Goal: Task Accomplishment & Management: Complete application form

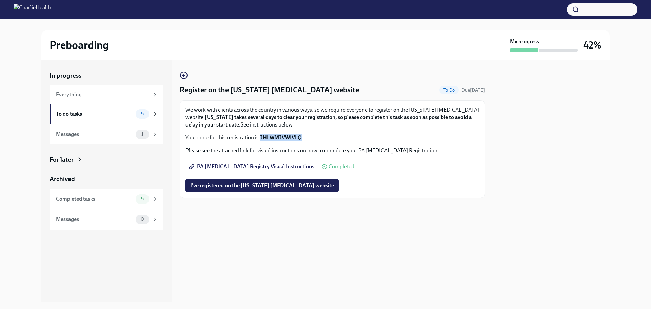
drag, startPoint x: 302, startPoint y: 139, endPoint x: 261, endPoint y: 136, distance: 41.1
click at [261, 136] on p "Your code for this registration is: JHLWMJVWIVLQ" at bounding box center [332, 137] width 294 height 7
click at [261, 136] on strong "JHLWMJVWIVLQ" at bounding box center [281, 137] width 42 height 6
drag, startPoint x: 304, startPoint y: 138, endPoint x: 259, endPoint y: 137, distance: 44.4
click at [259, 137] on p "Your code for this registration is: JHLWMJVWIVLQ" at bounding box center [332, 137] width 294 height 7
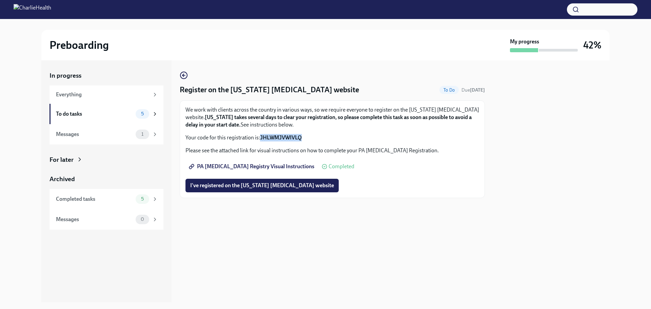
copy p "JHLWMJVWIVLQ"
click at [310, 132] on div "We work with clients across the country in various ways, so we require everyone…" at bounding box center [332, 123] width 294 height 35
drag, startPoint x: 261, startPoint y: 137, endPoint x: 301, endPoint y: 137, distance: 40.0
click at [301, 137] on strong "JHLWMJVWIVLQ" at bounding box center [281, 137] width 42 height 6
copy strong "JHLWMJVWIVLQ"
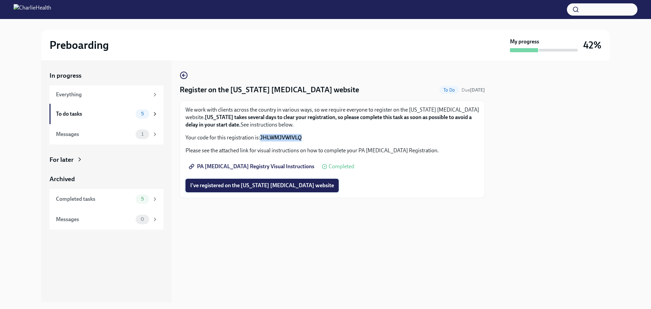
click at [280, 182] on button "I've registered on the [US_STATE] [MEDICAL_DATA] website" at bounding box center [261, 186] width 153 height 14
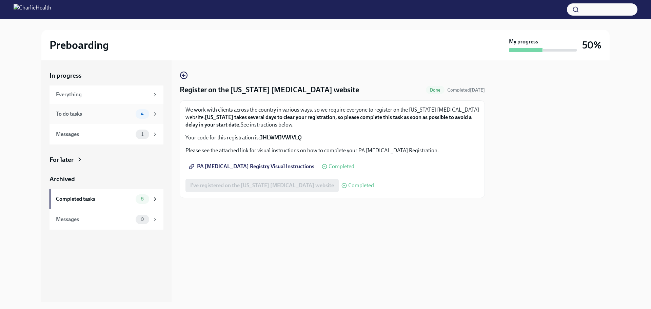
click at [120, 116] on div "To do tasks" at bounding box center [94, 113] width 77 height 7
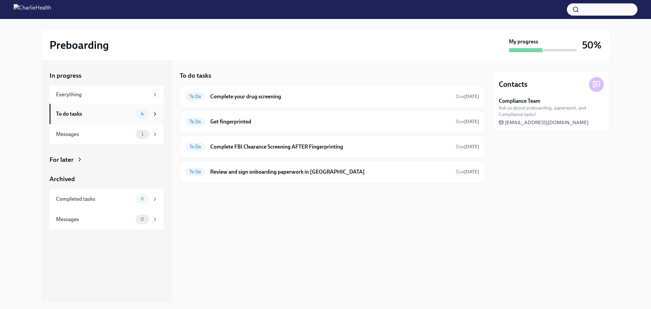
click at [101, 119] on div "To do tasks 4" at bounding box center [106, 114] width 114 height 20
click at [215, 173] on h6 "Review and sign onboarding paperwork in [GEOGRAPHIC_DATA]" at bounding box center [330, 171] width 240 height 7
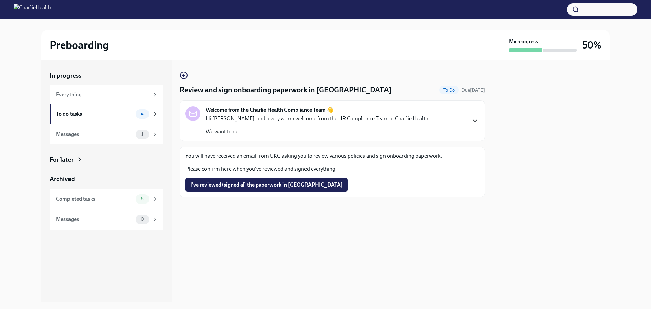
click at [474, 122] on icon "button" at bounding box center [475, 121] width 8 height 8
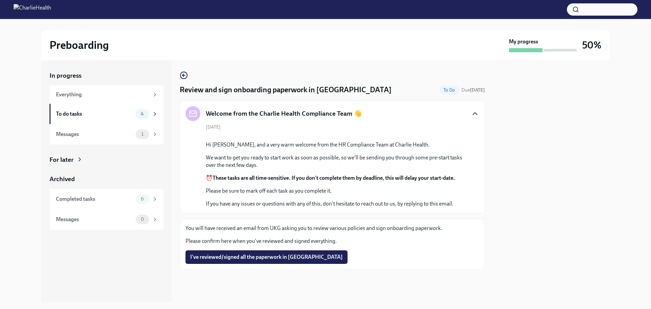
scroll to position [63, 0]
click at [97, 135] on div "Messages" at bounding box center [94, 133] width 77 height 7
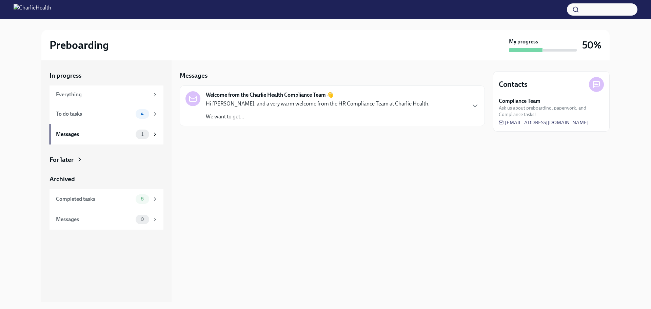
click at [317, 114] on p "We want to get..." at bounding box center [318, 116] width 224 height 7
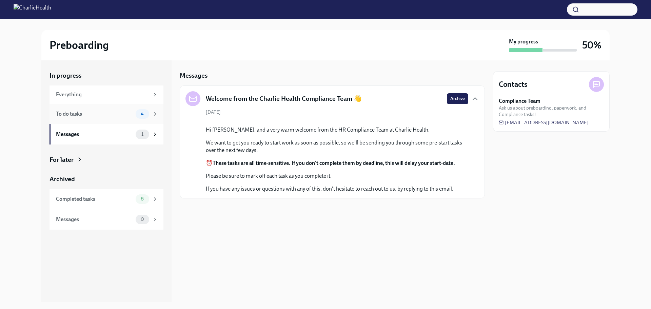
click at [103, 115] on div "To do tasks" at bounding box center [94, 113] width 77 height 7
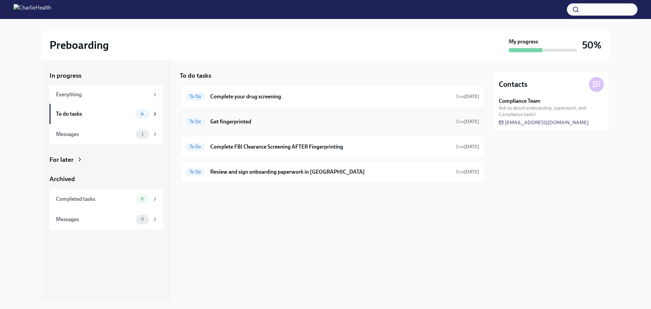
click at [292, 124] on h6 "Get fingerprinted" at bounding box center [330, 121] width 240 height 7
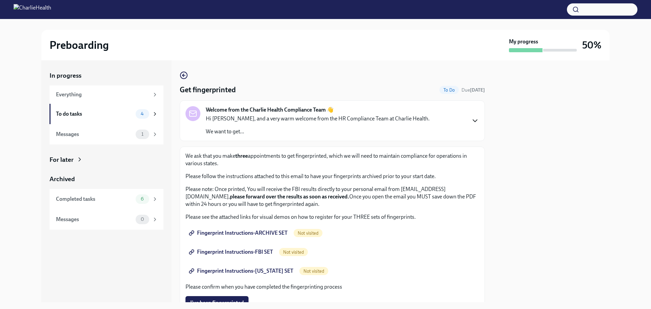
click at [471, 120] on icon "button" at bounding box center [475, 121] width 8 height 8
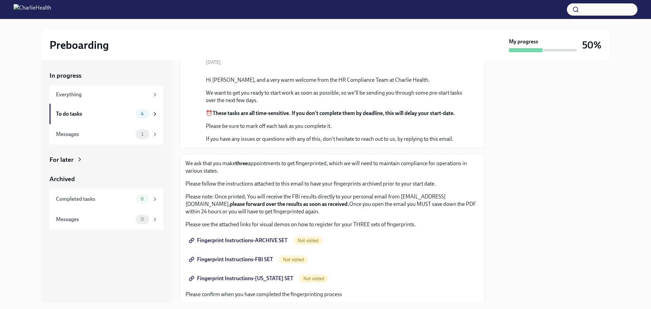
scroll to position [92, 0]
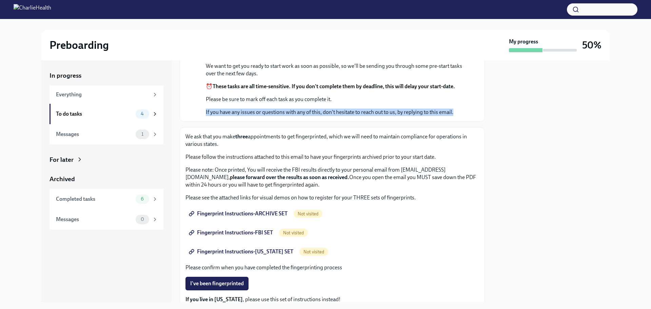
drag, startPoint x: 478, startPoint y: 168, endPoint x: 478, endPoint y: 193, distance: 25.4
click at [478, 122] on div "Welcome from the Charlie Health Compliance Team 👋 [DATE] Hi [PERSON_NAME], and …" at bounding box center [332, 65] width 305 height 113
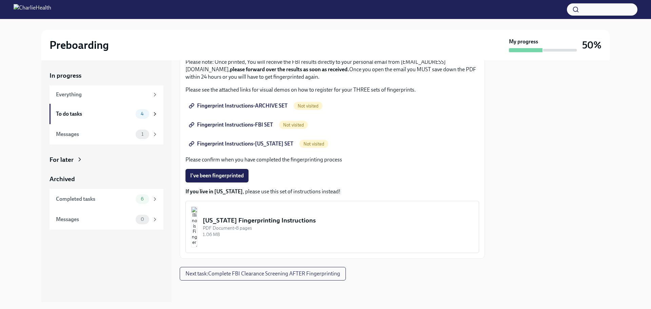
scroll to position [206, 0]
click at [109, 111] on div "To do tasks" at bounding box center [94, 113] width 77 height 7
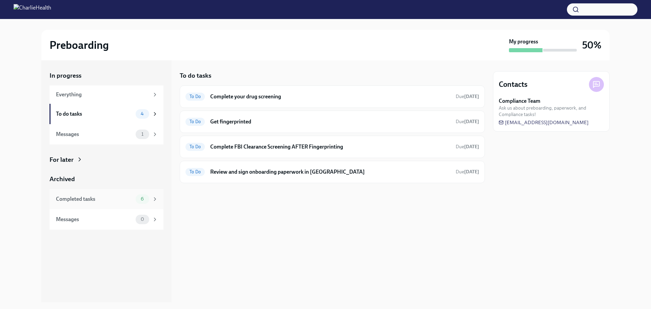
click at [88, 202] on div "Completed tasks" at bounding box center [94, 198] width 77 height 7
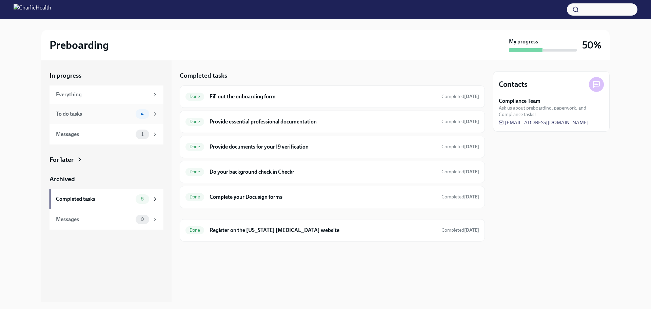
click at [79, 112] on div "To do tasks" at bounding box center [94, 113] width 77 height 7
